Goal: Task Accomplishment & Management: Use online tool/utility

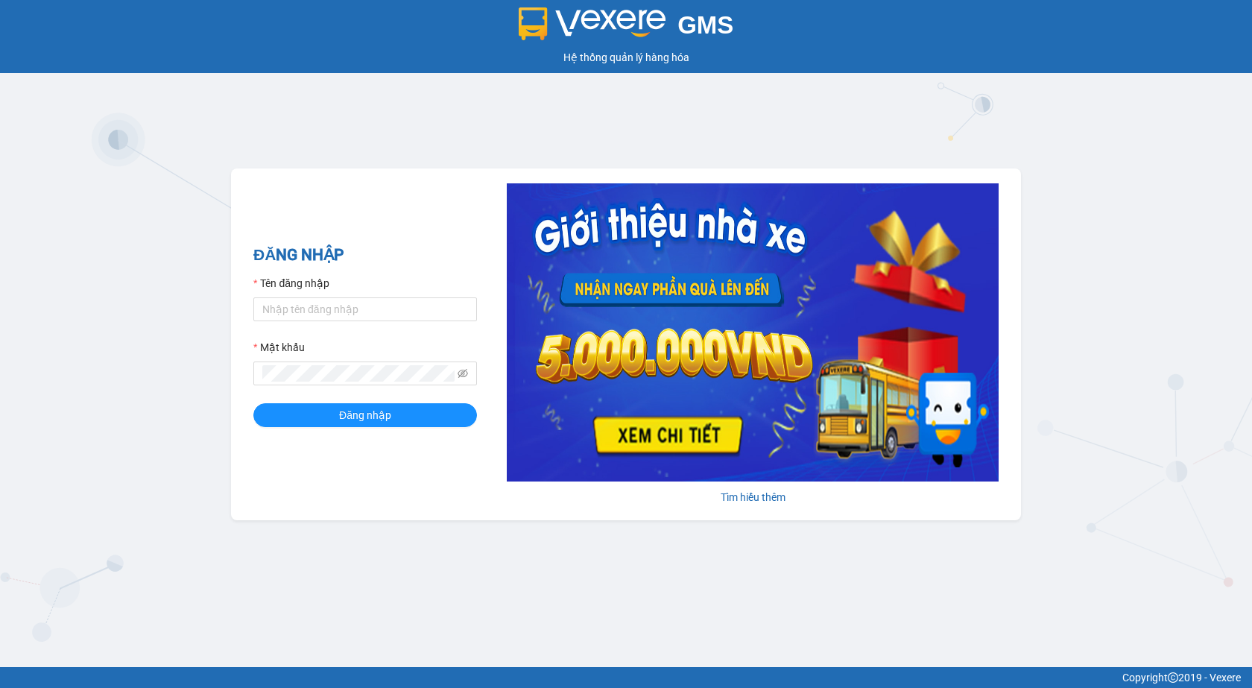
drag, startPoint x: 738, startPoint y: 575, endPoint x: 720, endPoint y: 568, distance: 19.1
click at [737, 576] on div "GMS Hệ thống quản lý hàng hóa ĐĂNG NHẬP Tên đăng nhập Mật khẩu Đăng nhập Tìm hi…" at bounding box center [626, 333] width 1252 height 667
click at [307, 314] on input "Tên đăng nhập" at bounding box center [364, 309] width 223 height 24
type input "nhansu3.petrobp"
drag, startPoint x: 302, startPoint y: 311, endPoint x: 251, endPoint y: 322, distance: 52.4
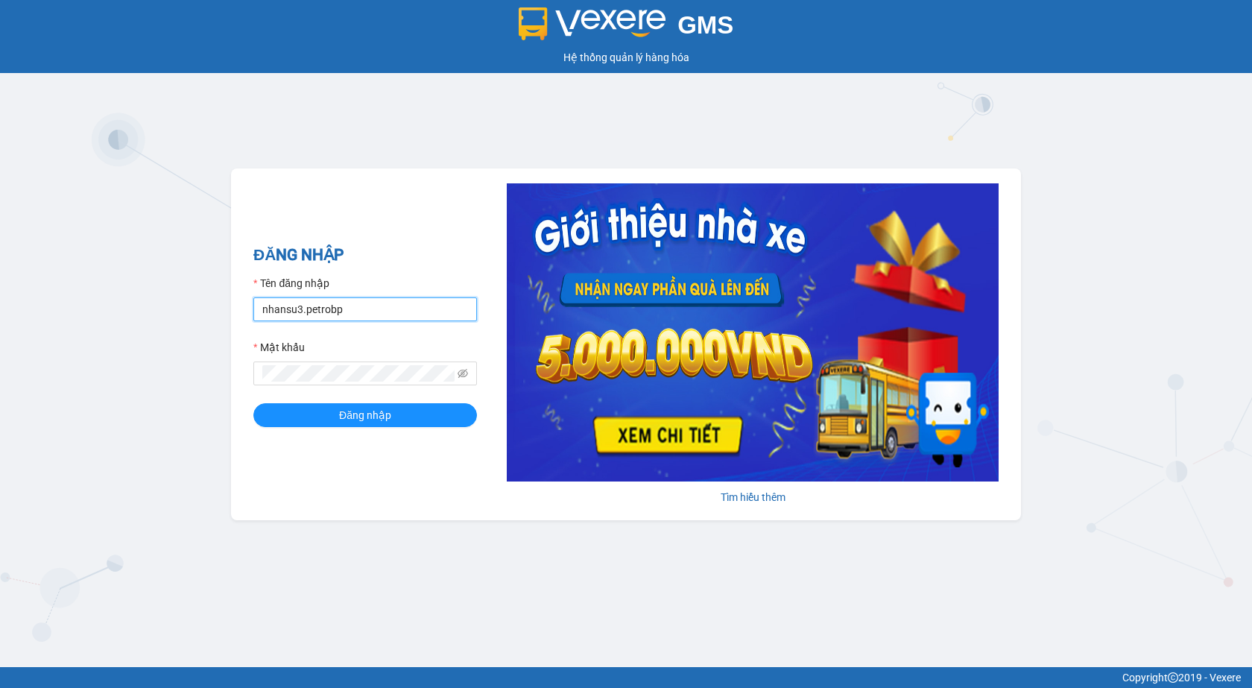
click at [251, 322] on div "ĐĂNG NHẬP Tên đăng nhập nhansu3.petrobp Mật khẩu Đăng nhập Tìm hiểu thêm" at bounding box center [626, 344] width 790 height 352
click at [253, 403] on button "Đăng nhập" at bounding box center [364, 415] width 223 height 24
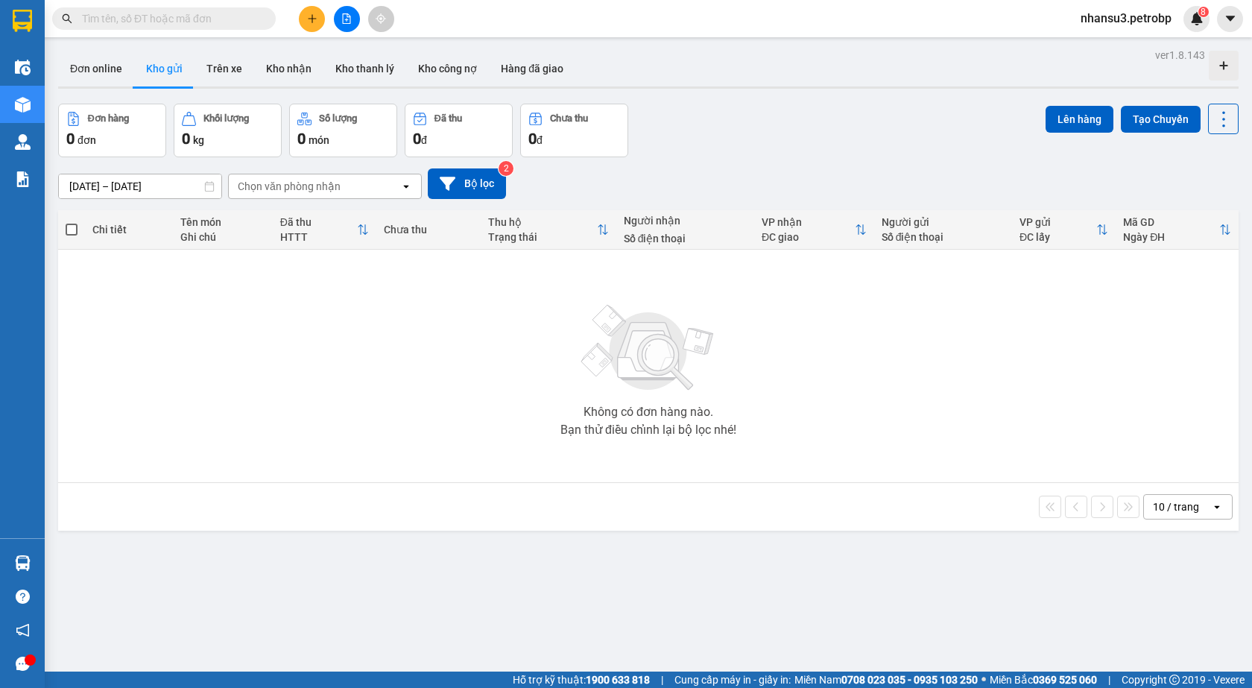
click at [230, 16] on input "text" at bounding box center [170, 18] width 176 height 16
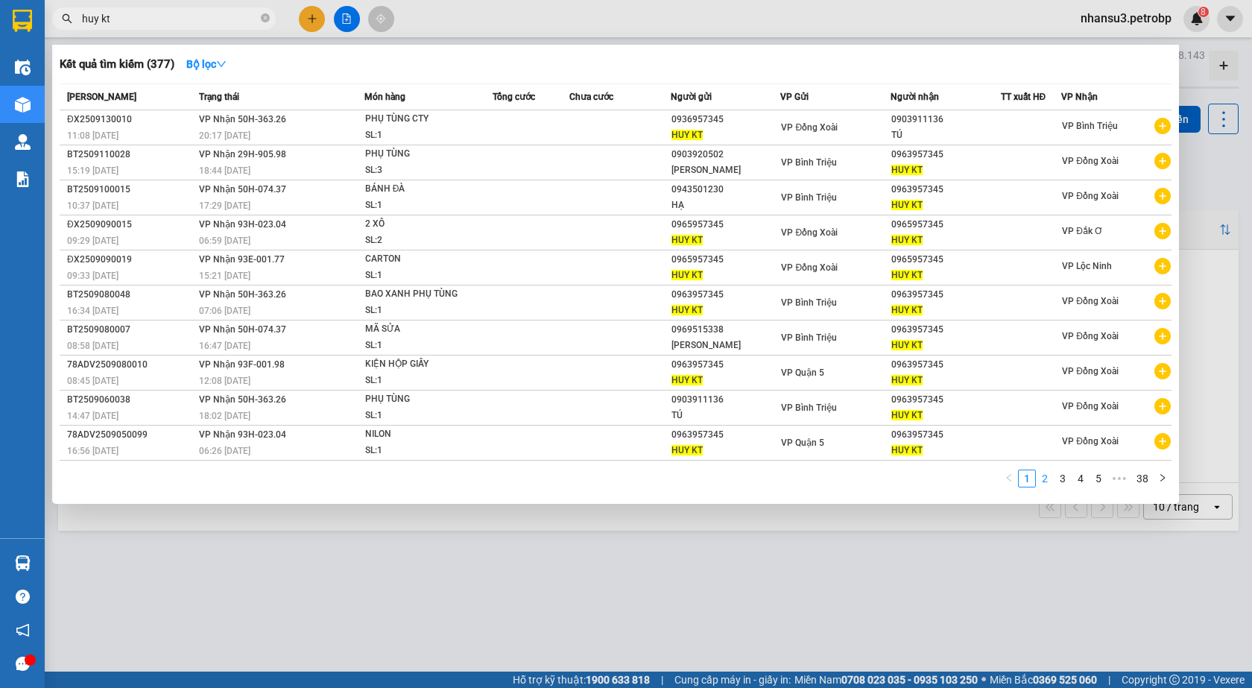
type input "huy kt"
click at [1051, 483] on link "2" at bounding box center [1044, 478] width 16 height 16
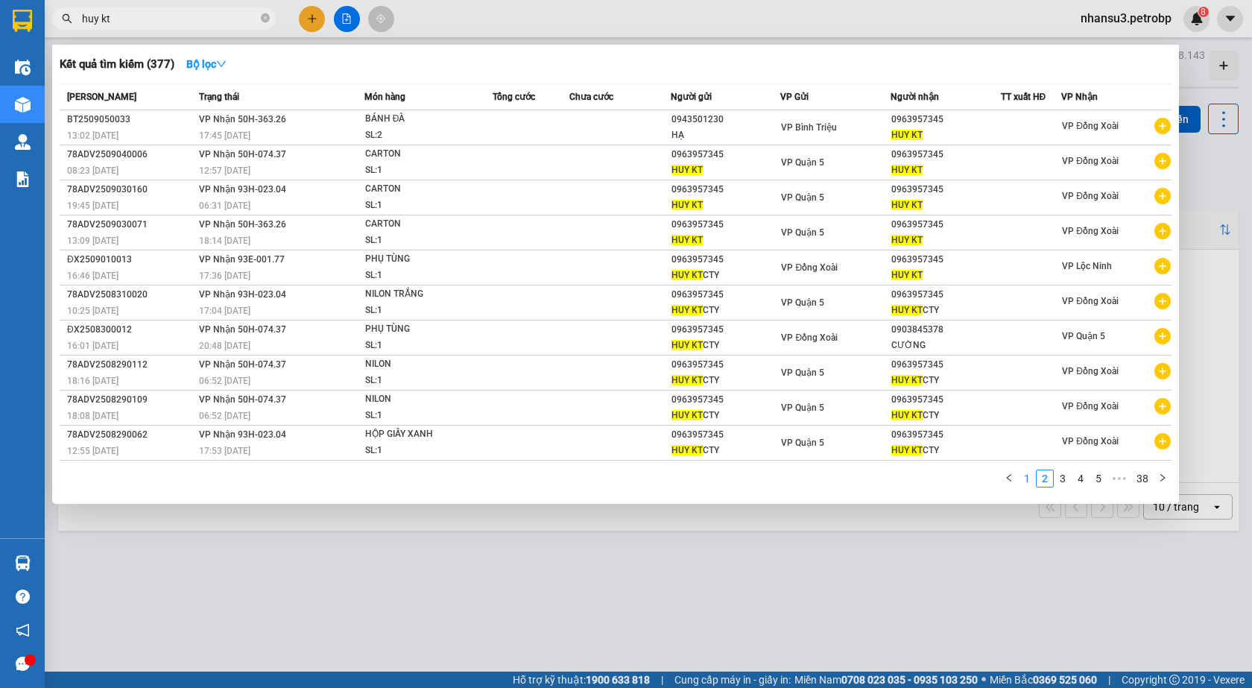
click at [1029, 485] on link "1" at bounding box center [1026, 478] width 16 height 16
